Goal: Find specific page/section: Find specific page/section

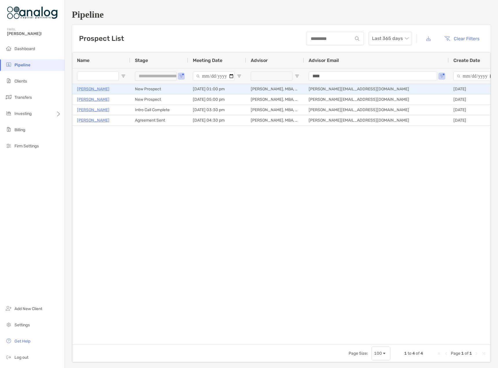
click at [94, 88] on p "[PERSON_NAME]" at bounding box center [93, 88] width 32 height 7
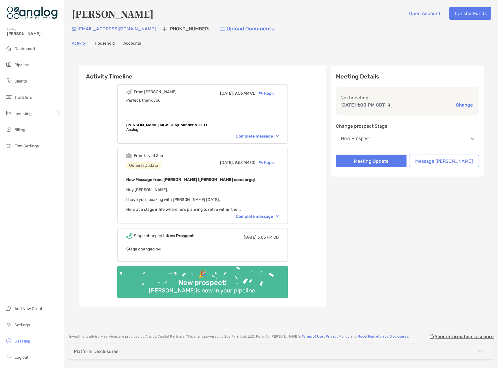
click at [259, 216] on div "Complete message" at bounding box center [257, 216] width 43 height 5
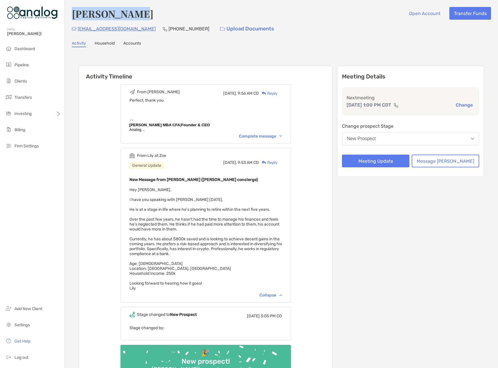
drag, startPoint x: 134, startPoint y: 14, endPoint x: 72, endPoint y: 15, distance: 61.9
click at [72, 15] on div "[PERSON_NAME] Open Account Transfer Funds" at bounding box center [281, 13] width 419 height 13
copy h4 "[PERSON_NAME]"
